Goal: Browse casually: Explore the website without a specific task or goal

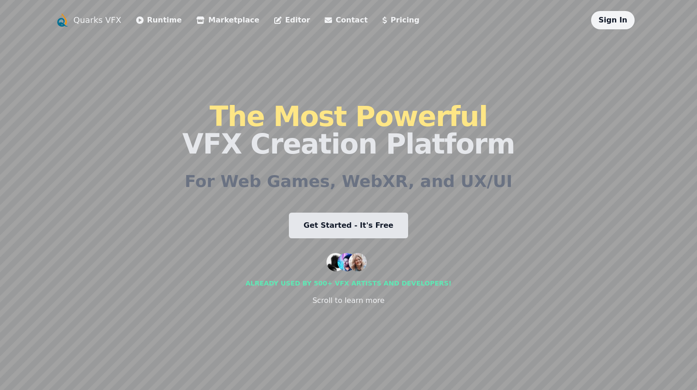
click at [383, 28] on li "Pricing" at bounding box center [401, 20] width 37 height 18
click at [383, 26] on li "Pricing" at bounding box center [401, 20] width 37 height 18
click at [383, 18] on link "Pricing" at bounding box center [401, 20] width 37 height 11
click at [275, 12] on li "Editor" at bounding box center [292, 20] width 36 height 18
click at [275, 14] on li "Editor" at bounding box center [292, 20] width 36 height 18
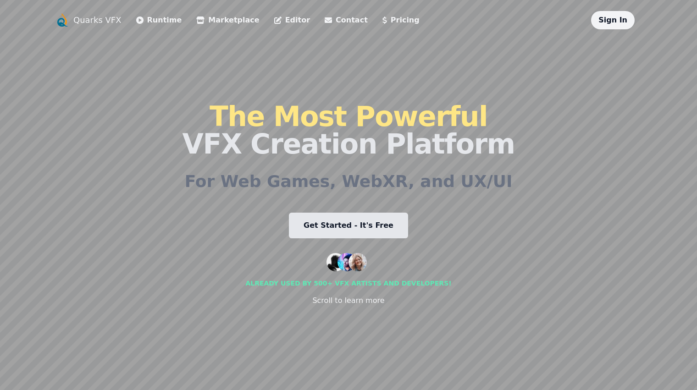
click at [274, 20] on link "Editor" at bounding box center [292, 20] width 36 height 11
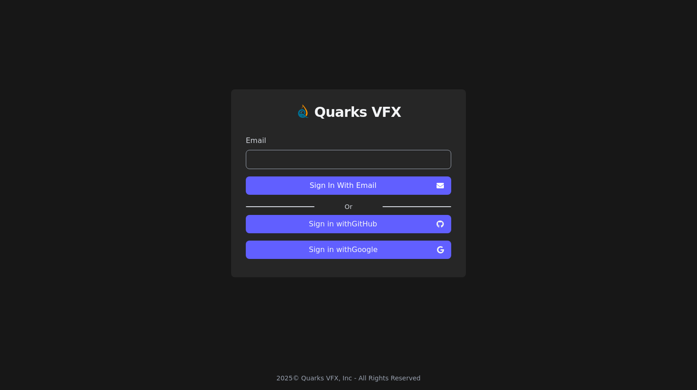
click at [345, 225] on span "Sign in with GitHub" at bounding box center [343, 224] width 180 height 11
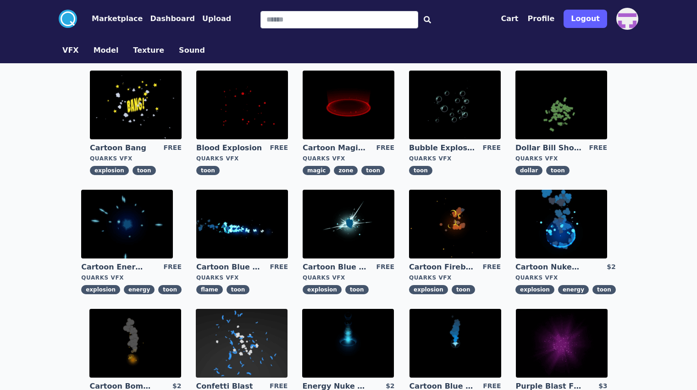
click at [555, 231] on img at bounding box center [562, 224] width 92 height 69
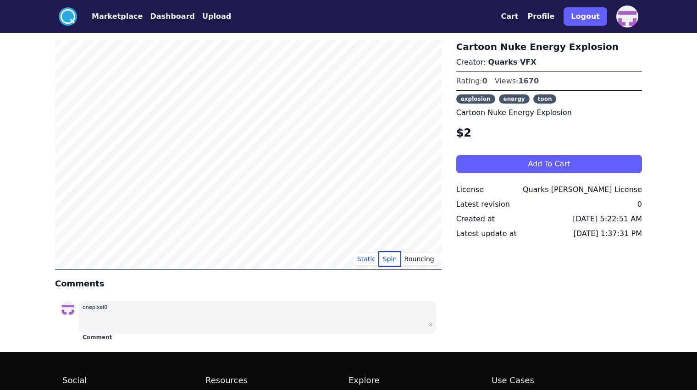
click at [389, 257] on button "Spin" at bounding box center [390, 259] width 22 height 14
click at [415, 259] on button "Bouncing" at bounding box center [418, 259] width 37 height 14
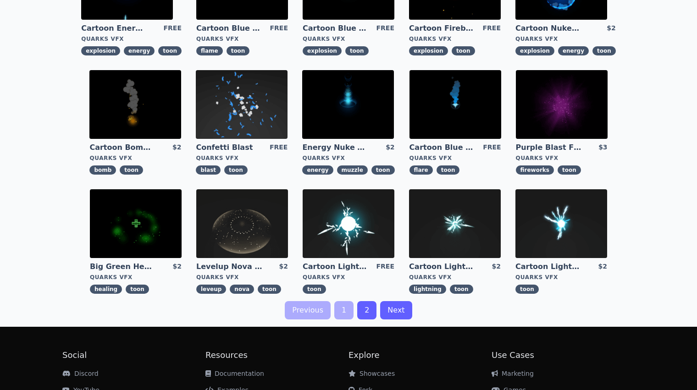
scroll to position [311, 0]
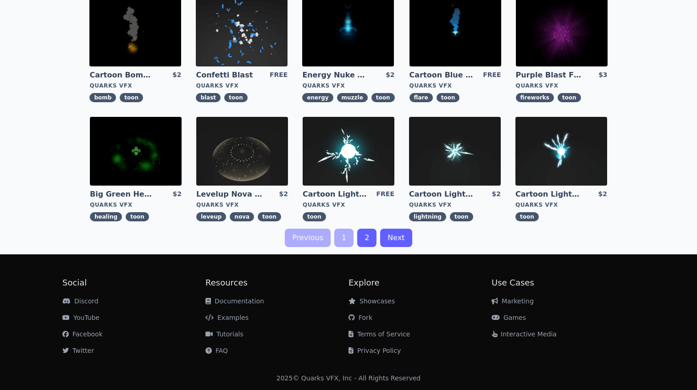
click at [366, 240] on link "2" at bounding box center [366, 238] width 19 height 18
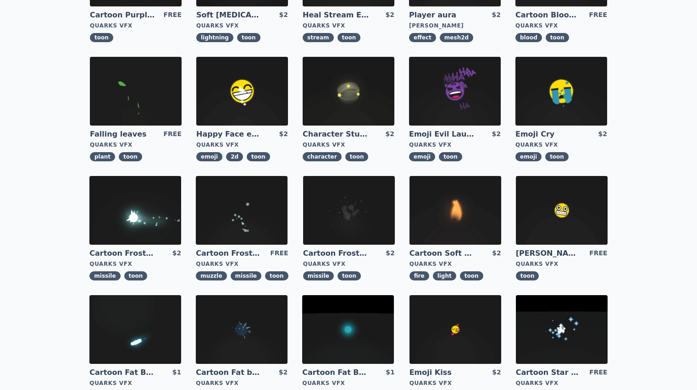
scroll to position [134, 0]
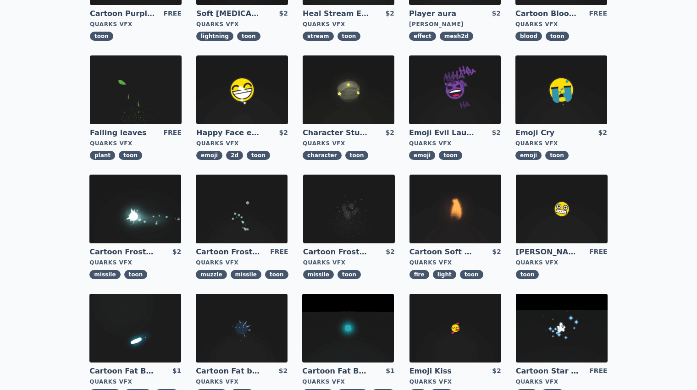
click at [458, 94] on img at bounding box center [455, 90] width 92 height 69
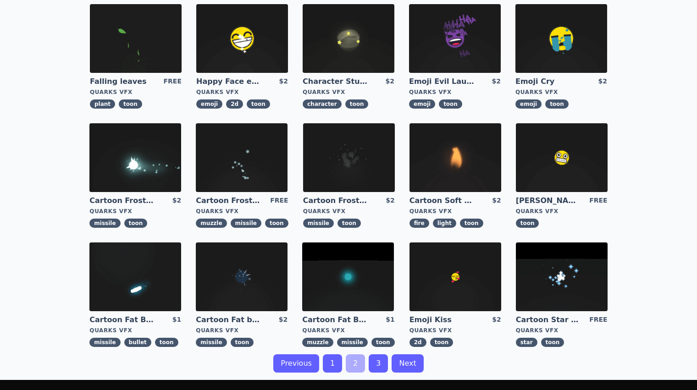
scroll to position [188, 0]
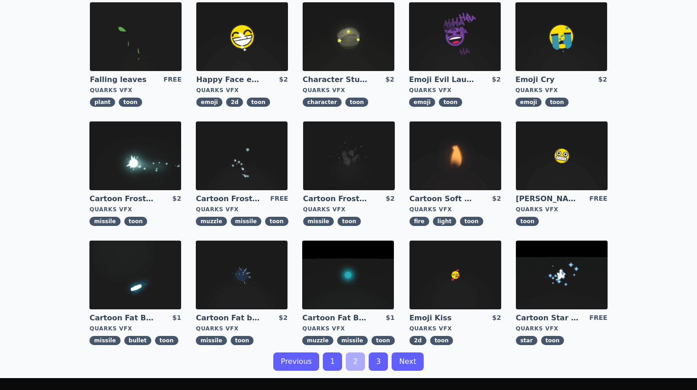
click at [377, 362] on link "3" at bounding box center [378, 362] width 19 height 18
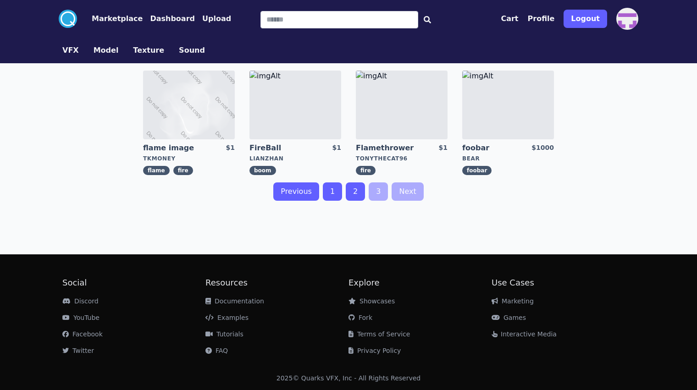
click at [294, 195] on link "Previous" at bounding box center [296, 192] width 46 height 18
click at [340, 196] on link "1" at bounding box center [332, 192] width 19 height 18
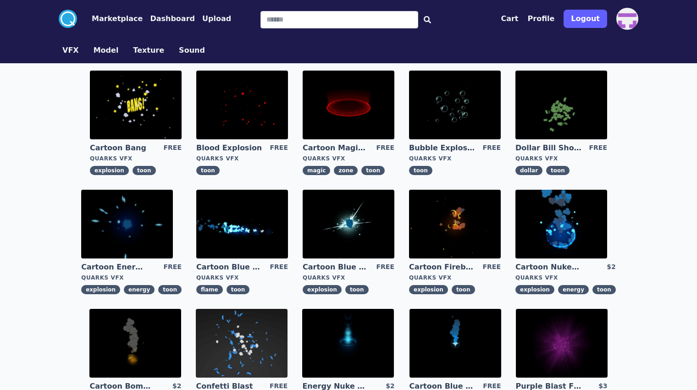
click at [135, 119] on img at bounding box center [136, 105] width 92 height 69
